Goal: Register for event/course

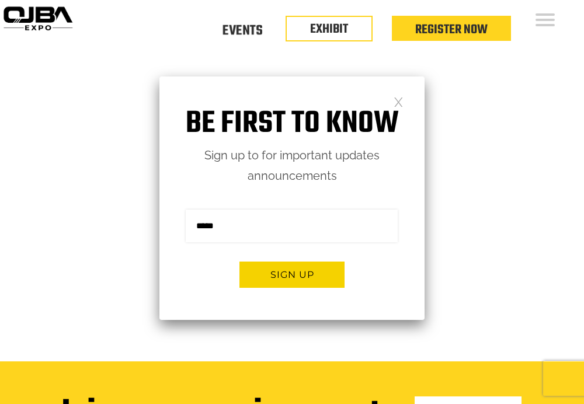
scroll to position [12, 0]
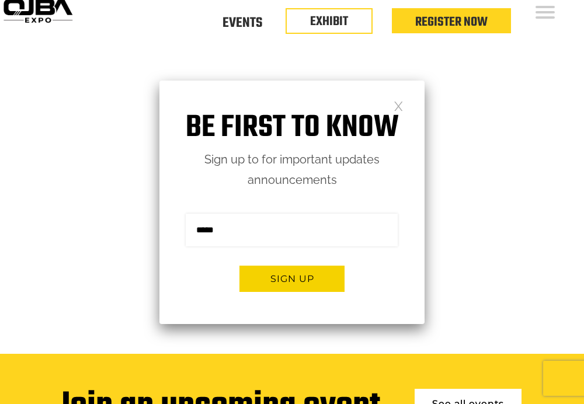
click at [401, 109] on link at bounding box center [399, 106] width 10 height 10
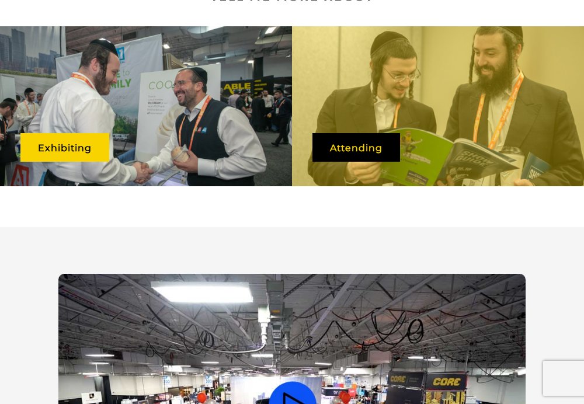
scroll to position [530, 0]
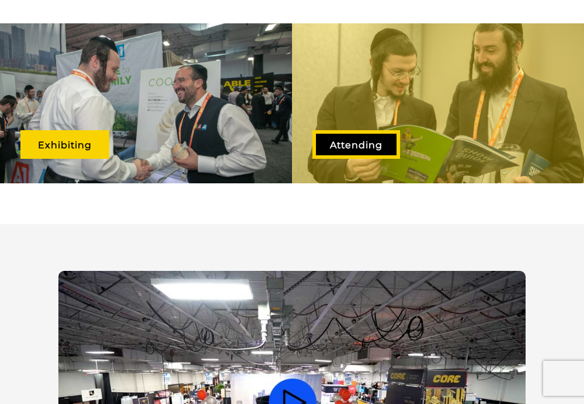
click at [345, 138] on link "Attending" at bounding box center [357, 144] width 88 height 29
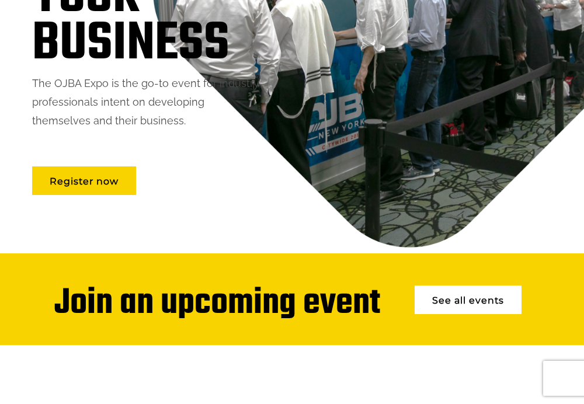
scroll to position [239, 0]
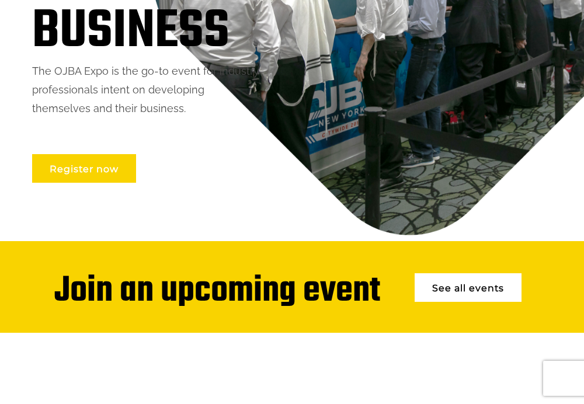
click at [106, 172] on link "Register now" at bounding box center [84, 168] width 104 height 29
